Goal: Find specific page/section: Find specific page/section

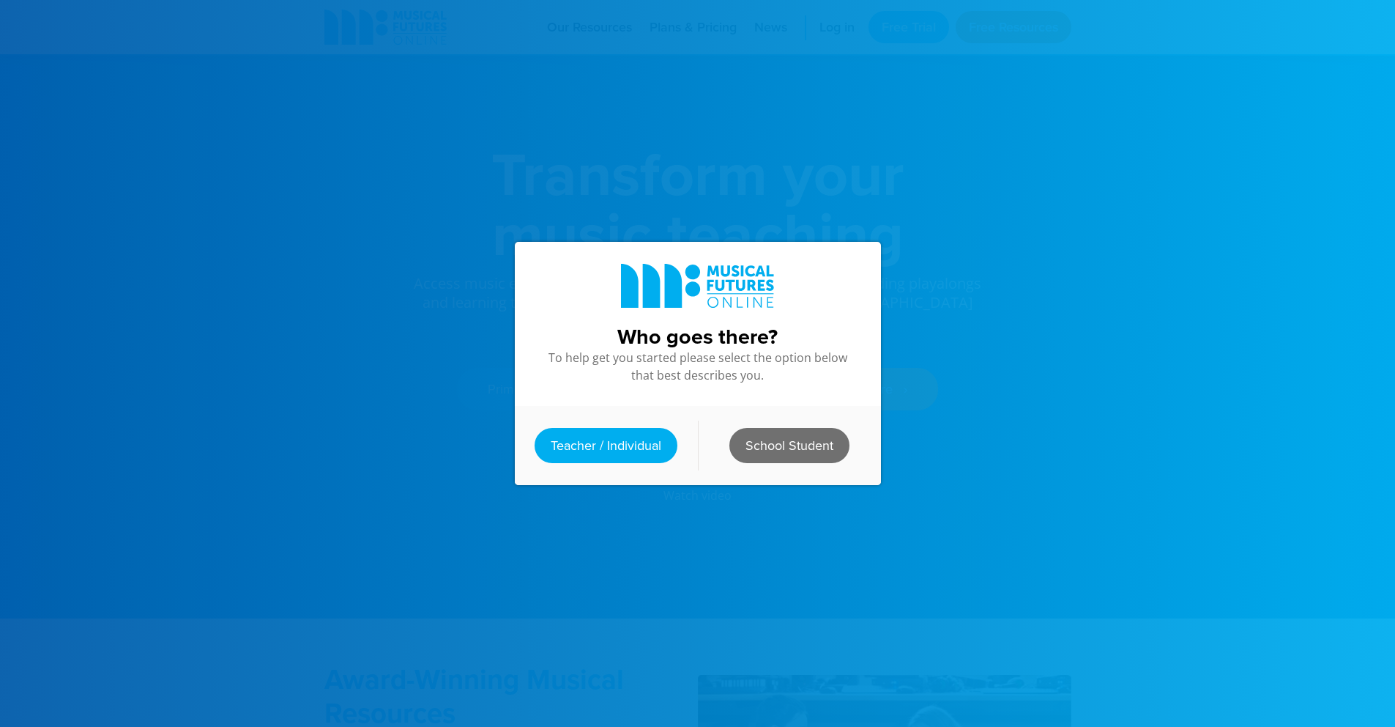
click at [755, 438] on link "School Student" at bounding box center [790, 445] width 120 height 35
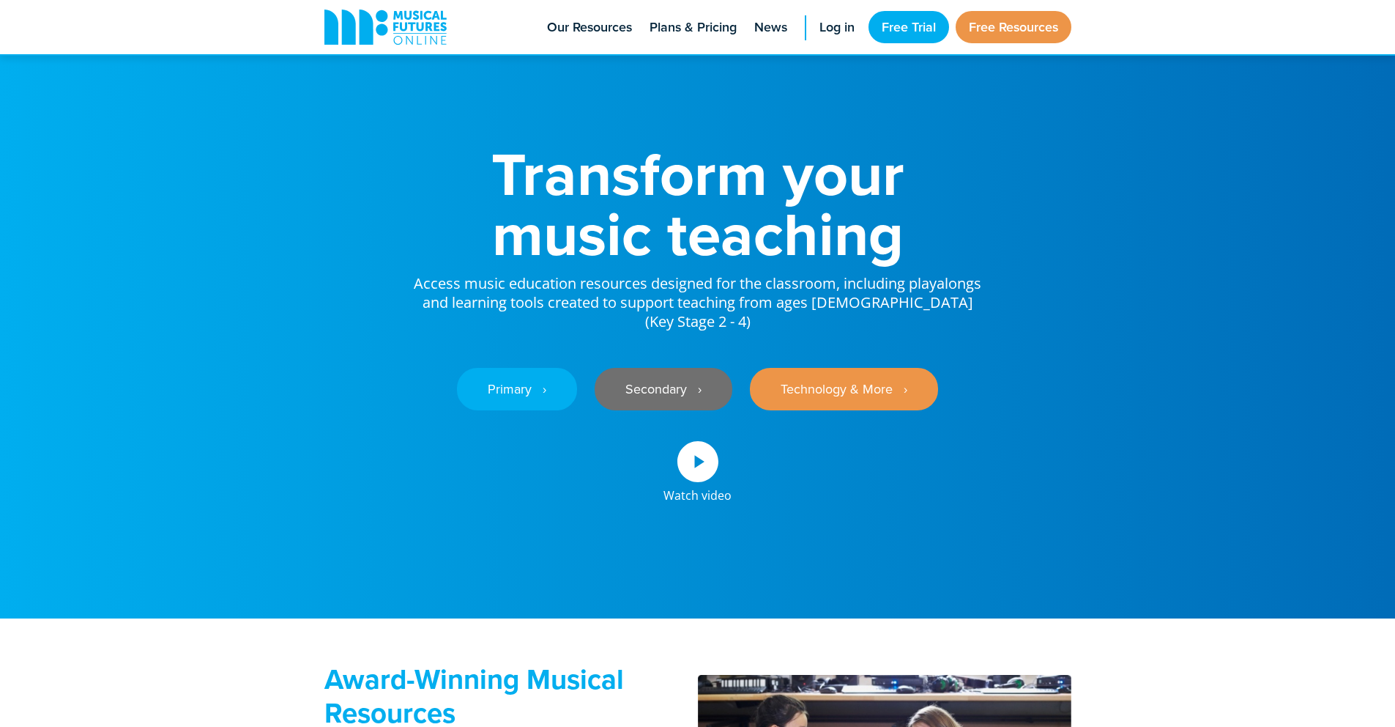
click at [676, 407] on link "Secondary ‎‏‏‎ ‎ ›" at bounding box center [664, 389] width 138 height 42
